Goal: Navigation & Orientation: Find specific page/section

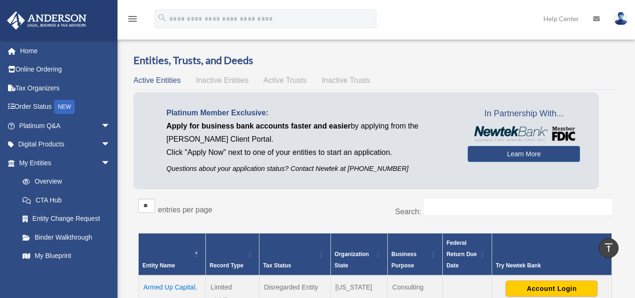
scroll to position [271, 0]
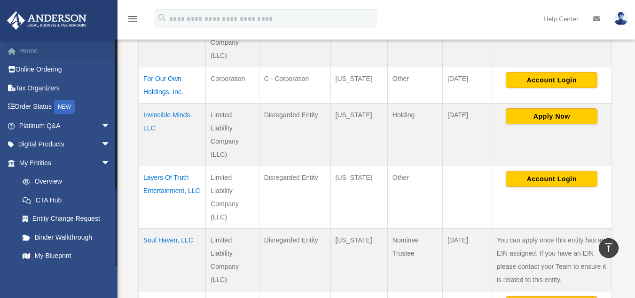
click at [28, 46] on link "Home" at bounding box center [66, 50] width 118 height 19
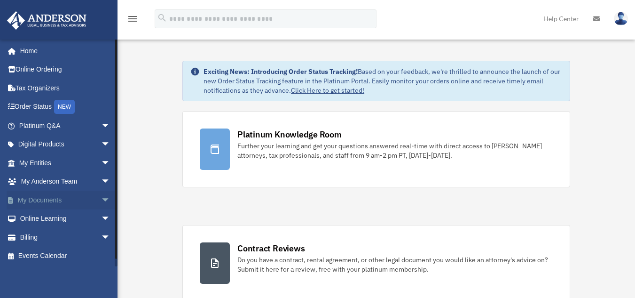
click at [101, 194] on span "arrow_drop_down" at bounding box center [110, 199] width 19 height 19
click at [101, 196] on span "arrow_drop_up" at bounding box center [110, 199] width 19 height 19
click at [60, 217] on link "Box" at bounding box center [68, 218] width 111 height 19
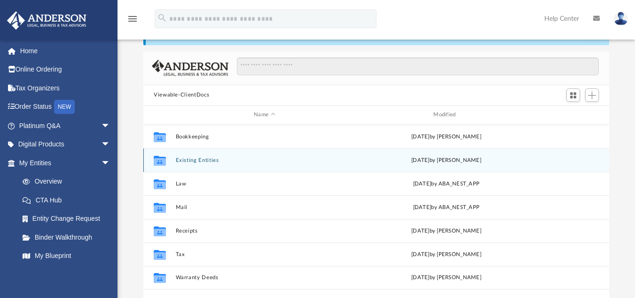
scroll to position [37, 0]
